Goal: Task Accomplishment & Management: Complete application form

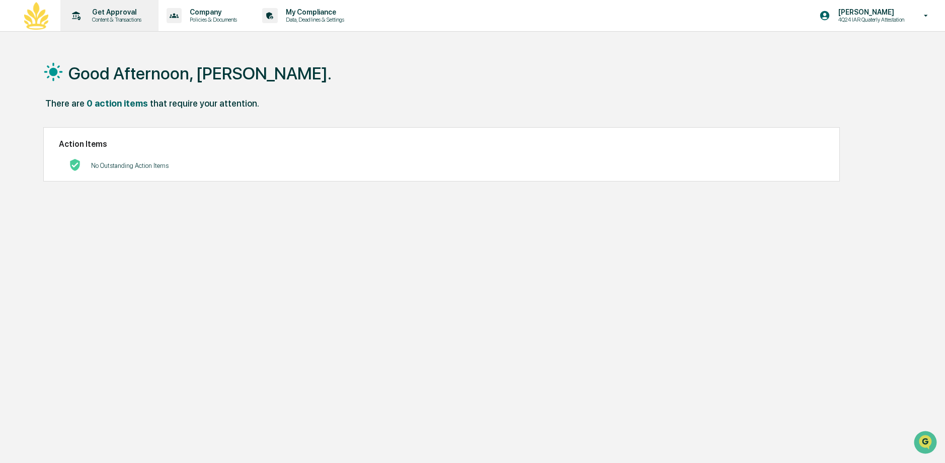
click at [107, 18] on p "Content & Transactions" at bounding box center [115, 19] width 62 height 7
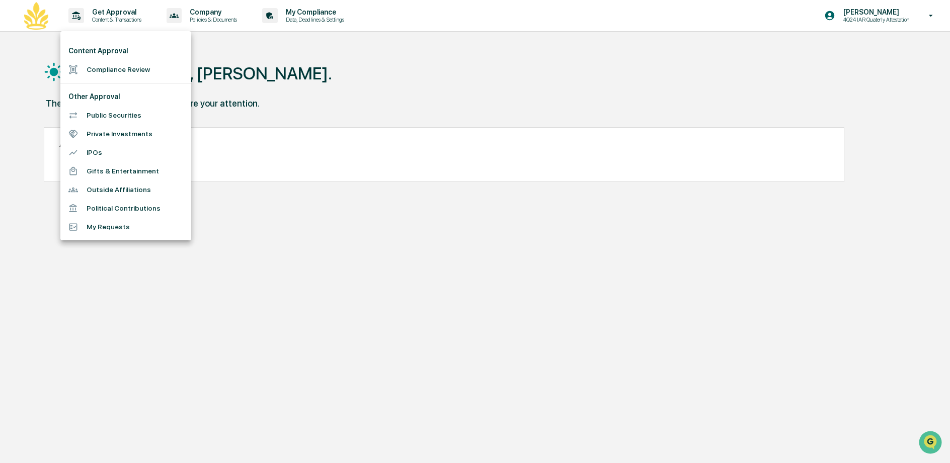
click at [134, 72] on li "Compliance Review" at bounding box center [125, 69] width 131 height 19
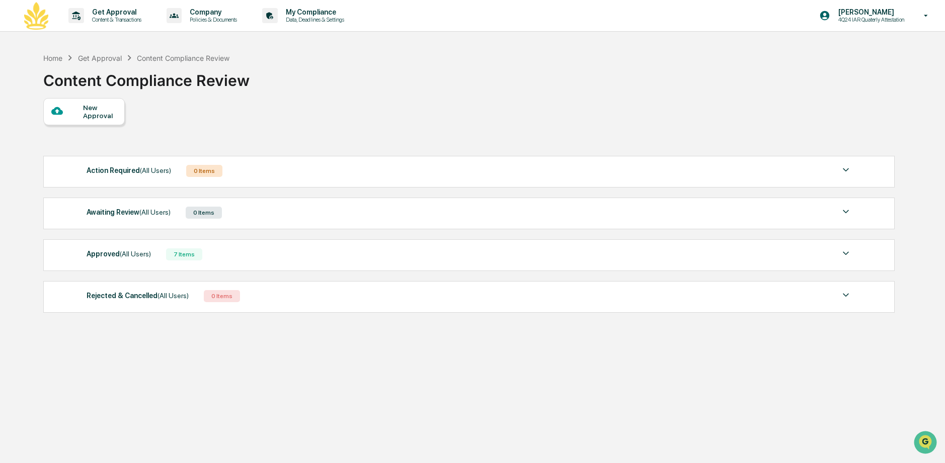
click at [96, 113] on div "New Approval" at bounding box center [100, 112] width 34 height 16
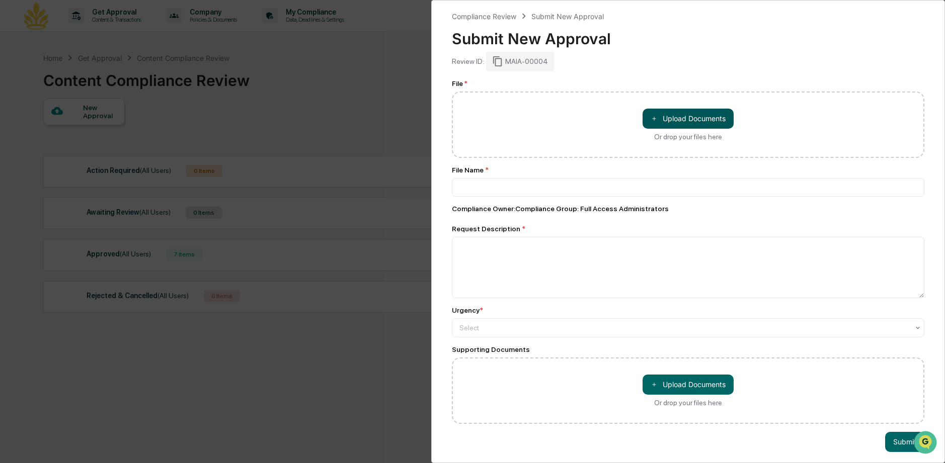
click at [655, 116] on button "＋ Upload Documents" at bounding box center [688, 119] width 91 height 20
type input "**********"
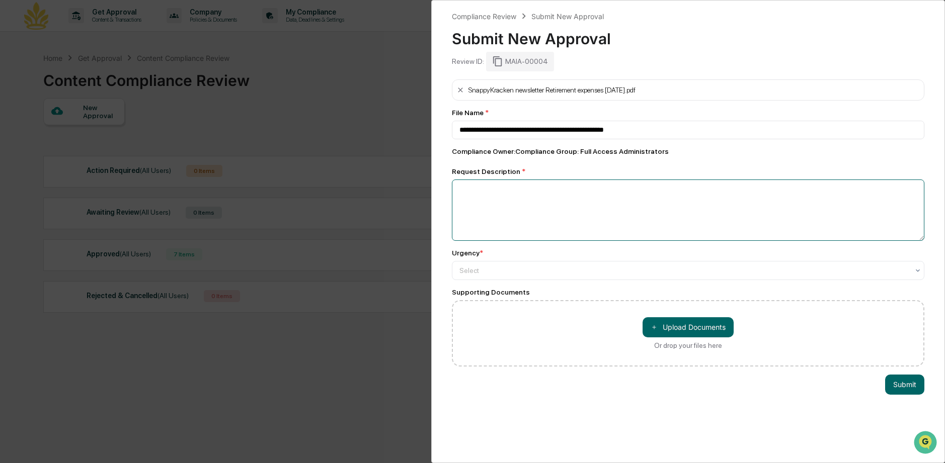
click at [478, 185] on textarea at bounding box center [688, 210] width 473 height 61
type textarea "**********"
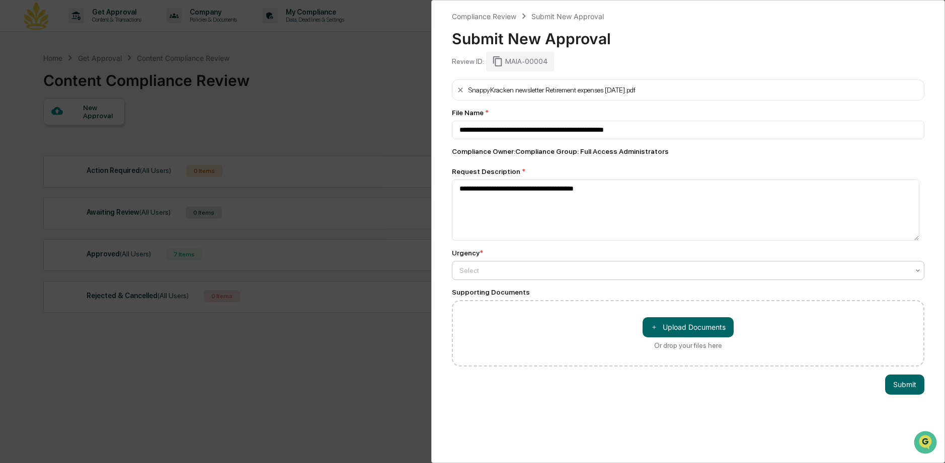
click at [534, 273] on div at bounding box center [683, 271] width 449 height 10
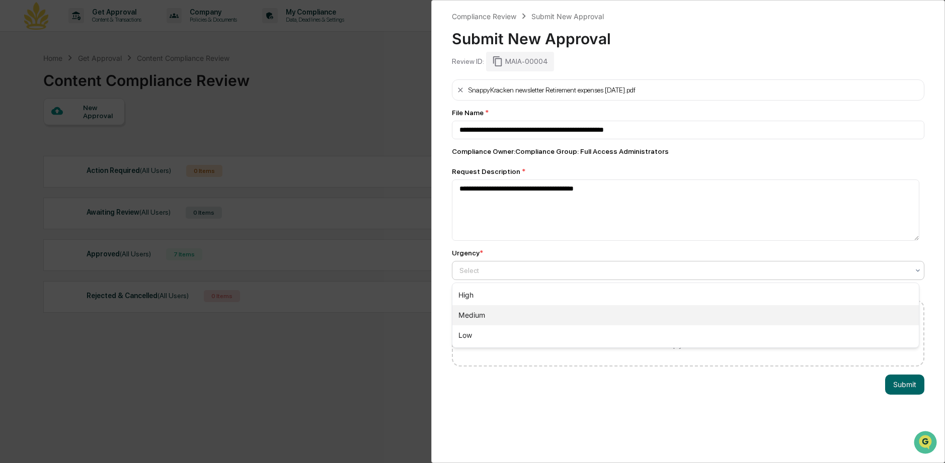
click at [522, 307] on div "Medium" at bounding box center [685, 315] width 466 height 20
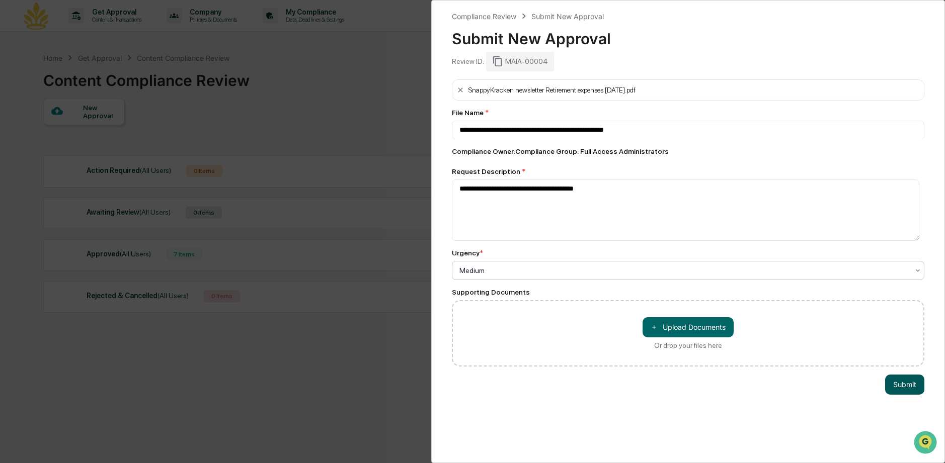
click at [898, 383] on button "Submit" at bounding box center [904, 385] width 39 height 20
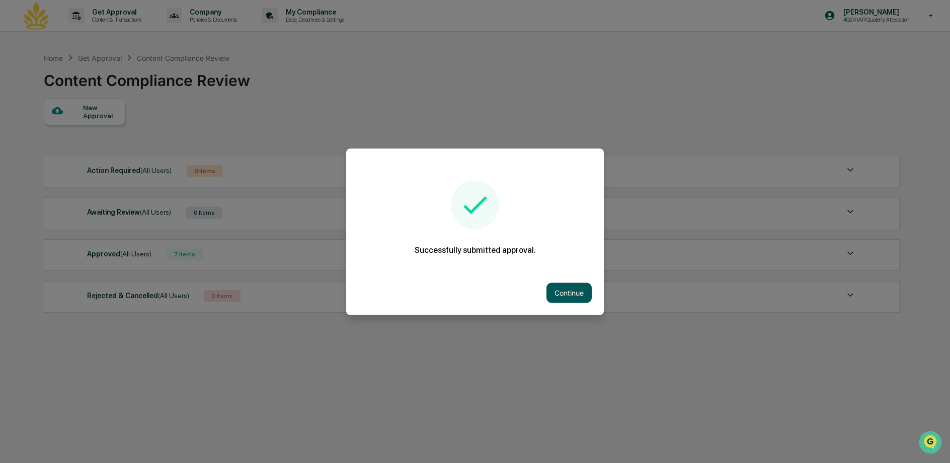
click at [562, 297] on button "Continue" at bounding box center [568, 293] width 45 height 20
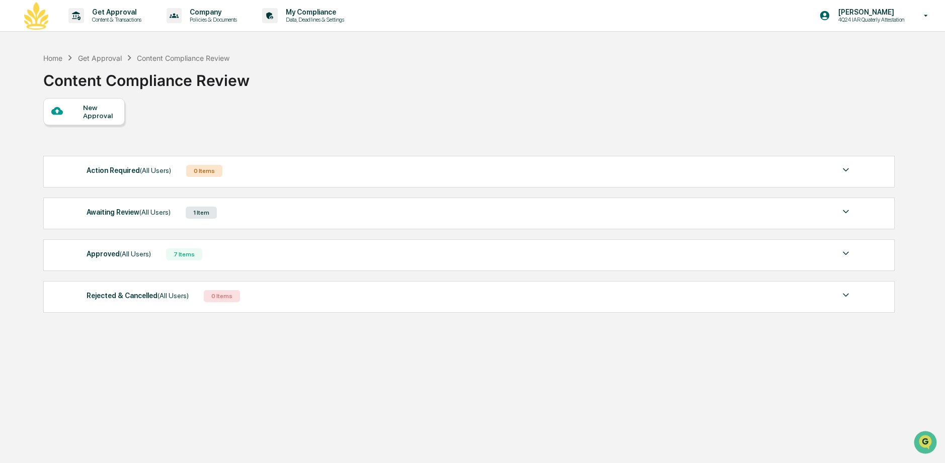
click at [125, 214] on div "Awaiting Review (All Users)" at bounding box center [129, 212] width 84 height 13
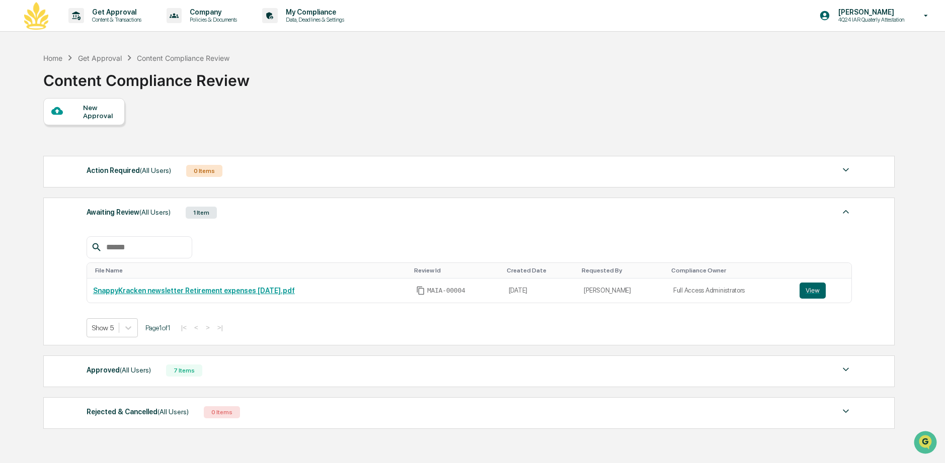
click at [299, 95] on div "Home Get Approval Content Compliance Review Content Compliance Review" at bounding box center [468, 73] width 850 height 50
